Goal: Transaction & Acquisition: Purchase product/service

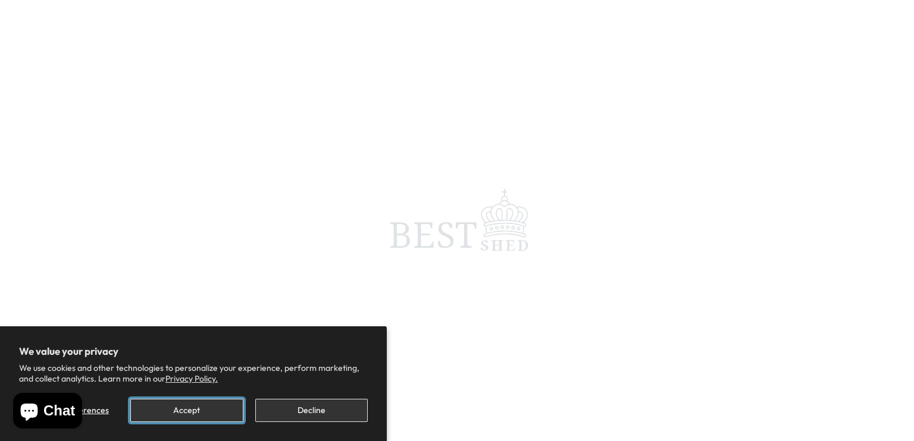
click at [202, 409] on button "Accept" at bounding box center [186, 410] width 112 height 23
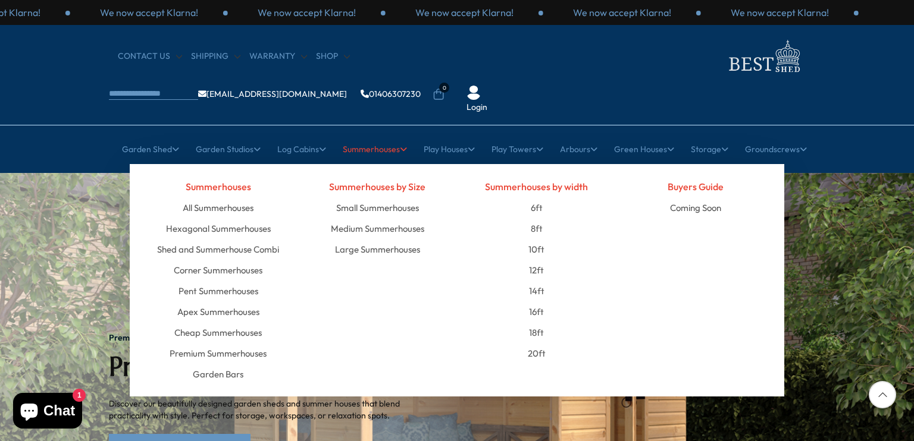
click at [369, 134] on link "Summerhouses" at bounding box center [375, 149] width 64 height 30
click at [366, 218] on link "Medium Summerhouses" at bounding box center [377, 228] width 93 height 21
click at [382, 197] on link "Small Summerhouses" at bounding box center [377, 207] width 83 height 21
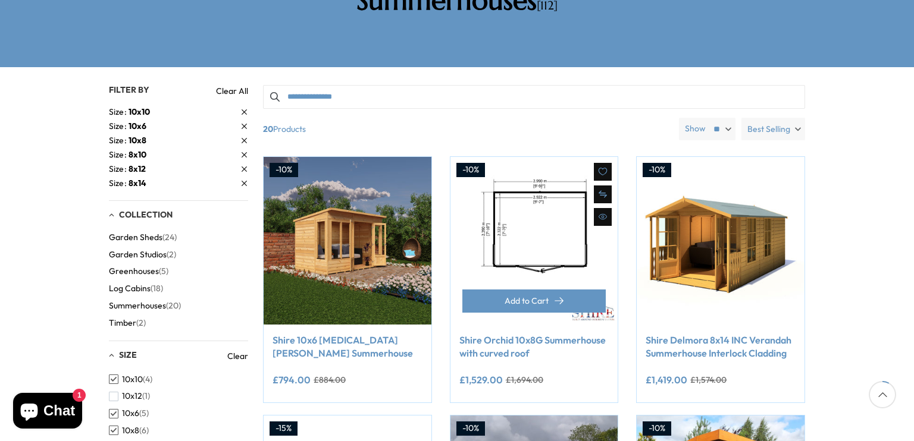
scroll to position [119, 0]
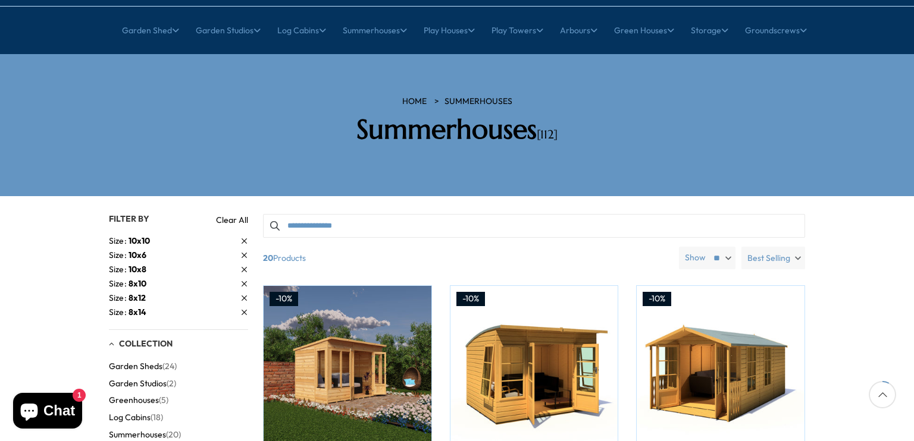
click at [478, 96] on link "Summerhouses" at bounding box center [478, 102] width 68 height 12
click at [470, 114] on h2 "Summerhouses [112]" at bounding box center [456, 130] width 339 height 32
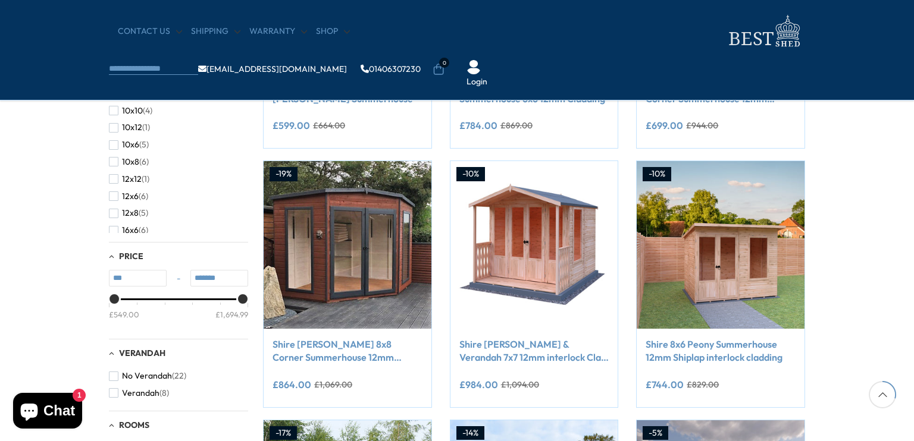
scroll to position [416, 0]
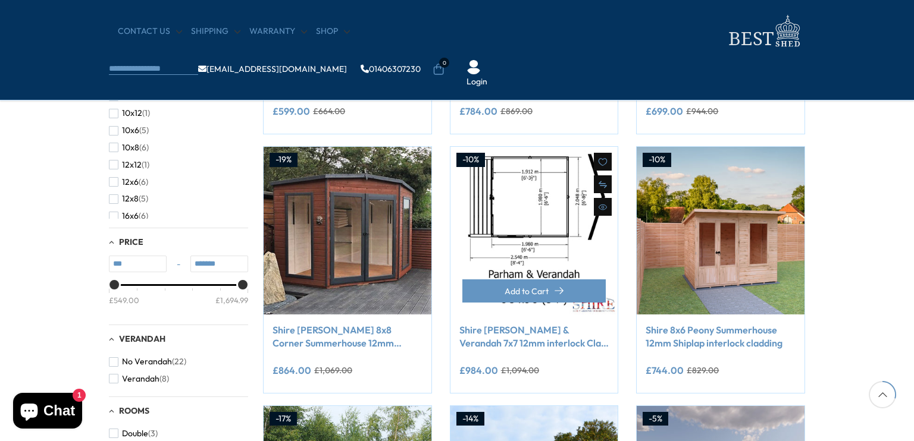
click at [502, 210] on img at bounding box center [534, 231] width 168 height 168
